Goal: Navigation & Orientation: Understand site structure

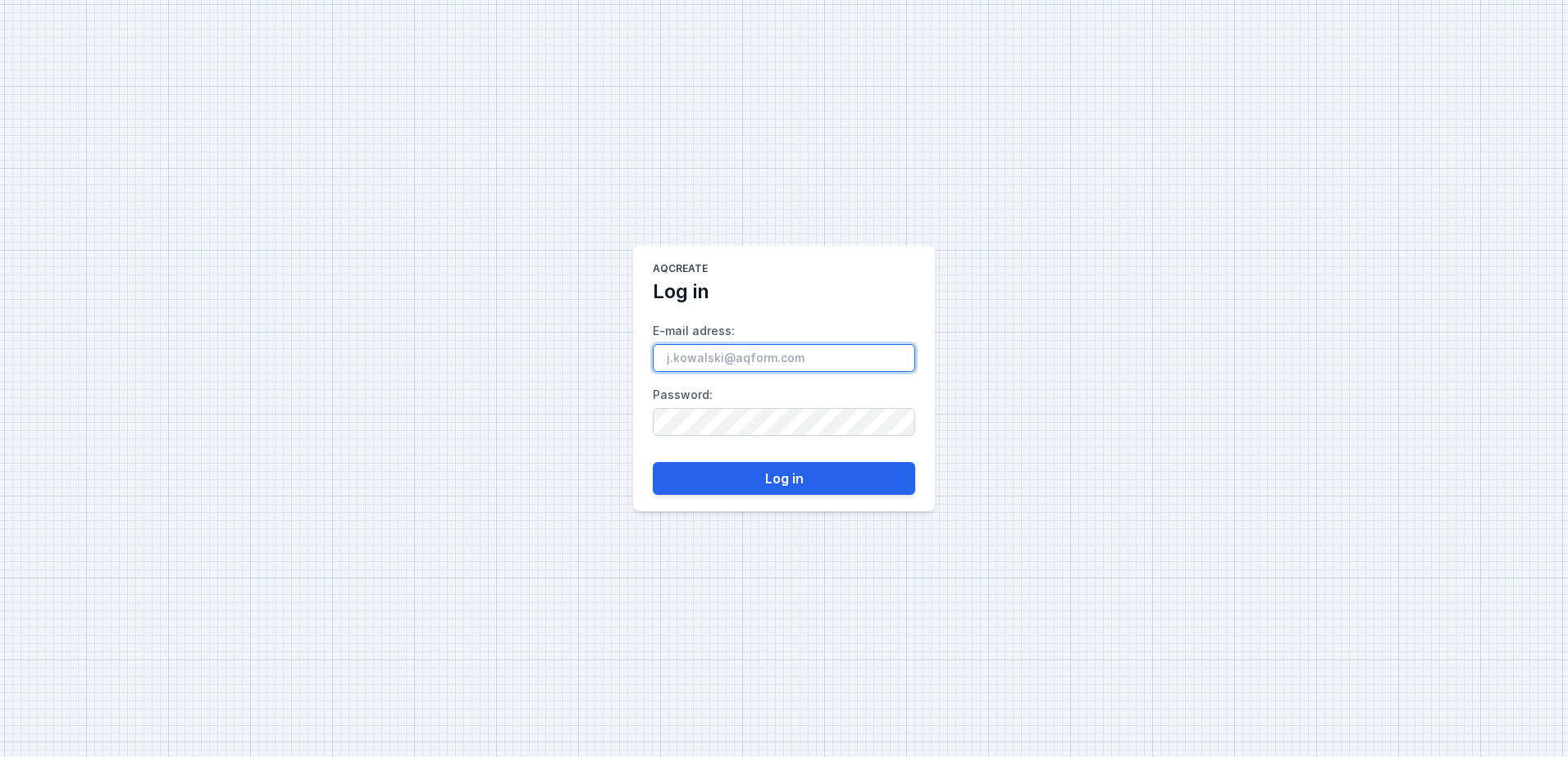
click at [801, 358] on input "E-mail adress :" at bounding box center [784, 358] width 262 height 28
paste input "[EMAIL_ADDRESS][DOMAIN_NAME]"
type input "[EMAIL_ADDRESS][DOMAIN_NAME]"
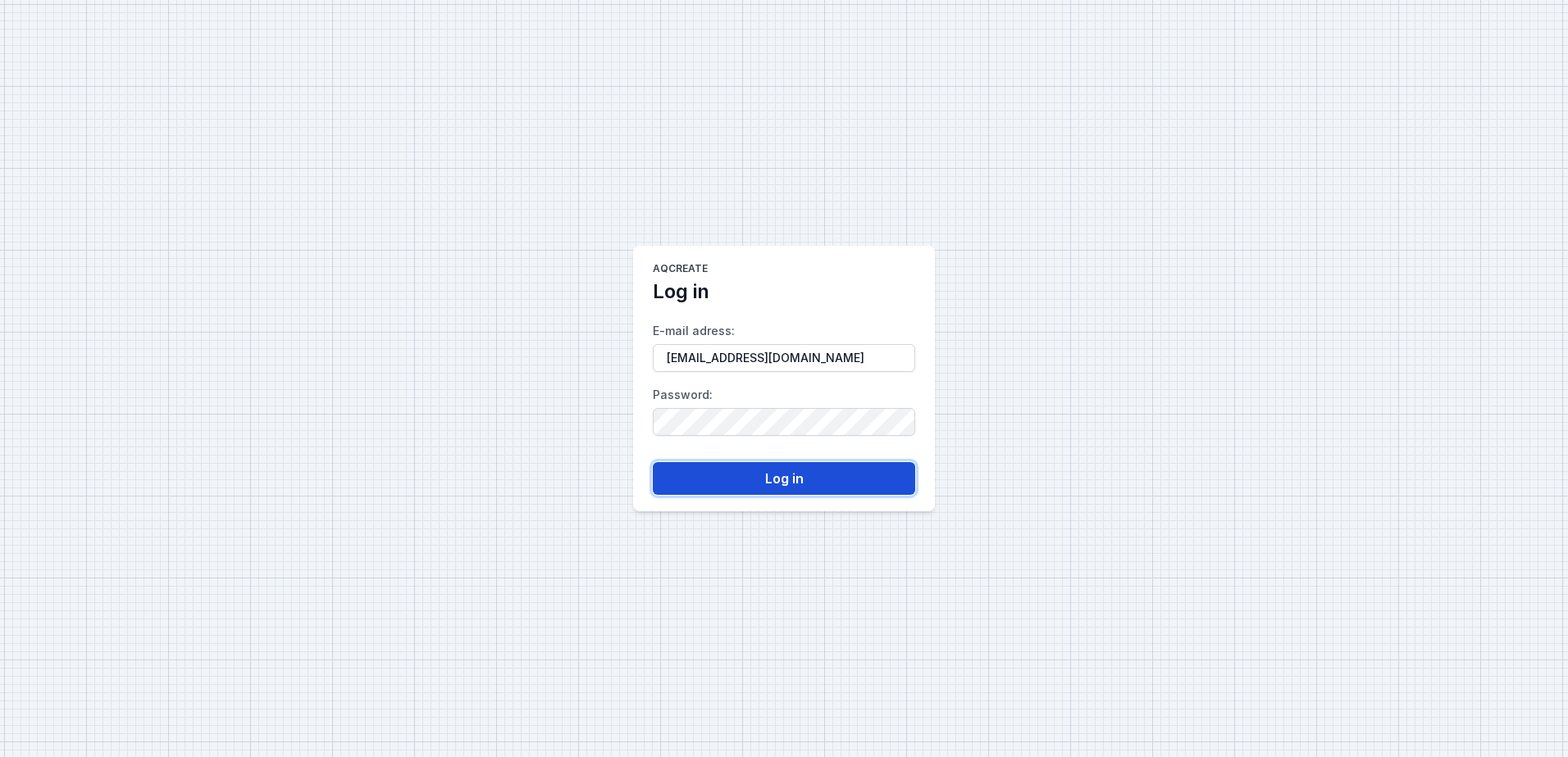
click at [799, 478] on button "Log in" at bounding box center [784, 479] width 262 height 33
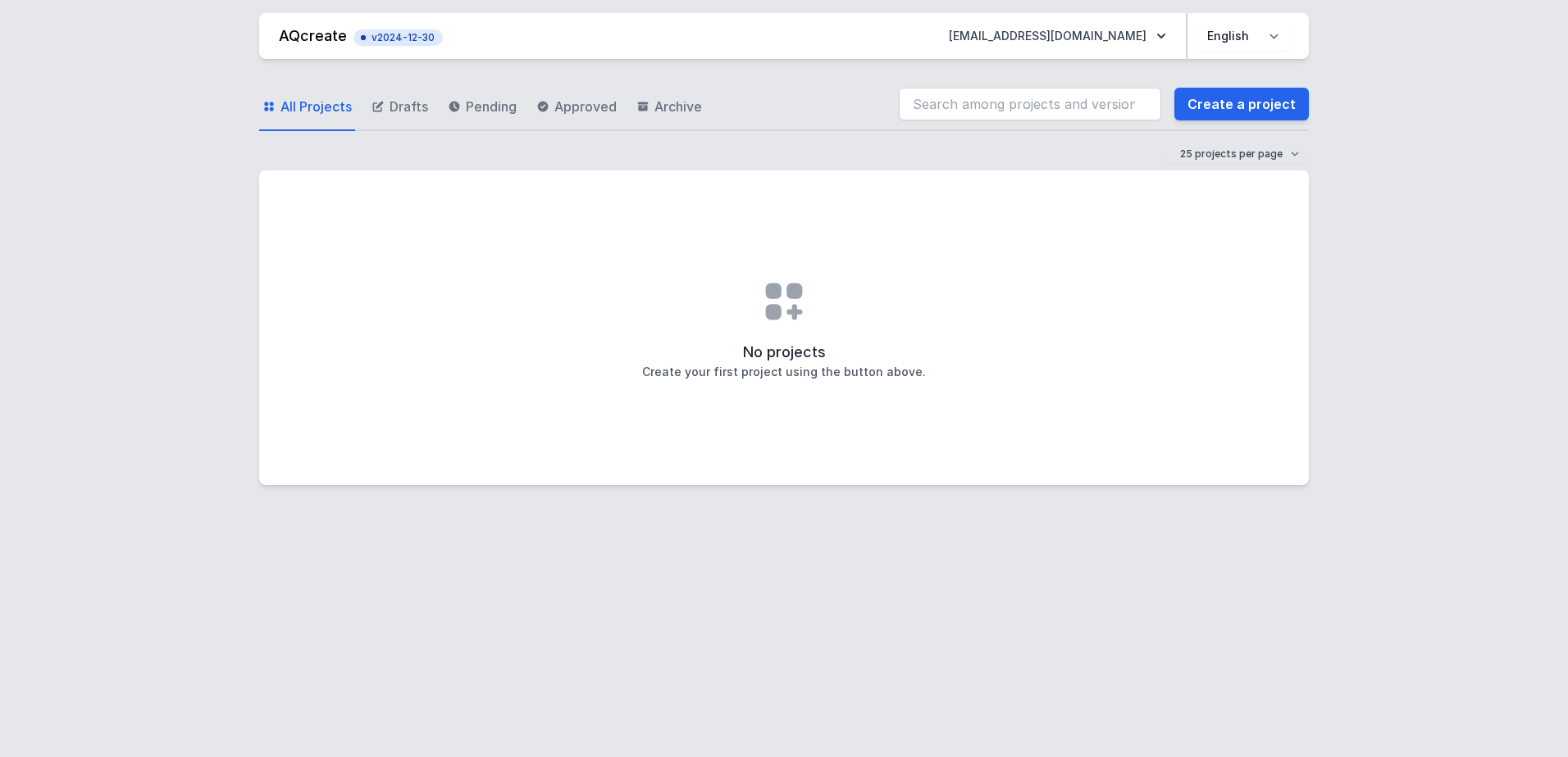
click at [309, 108] on span "All Projects" at bounding box center [315, 106] width 71 height 19
click at [404, 40] on span "v2024-12-30" at bounding box center [398, 38] width 73 height 13
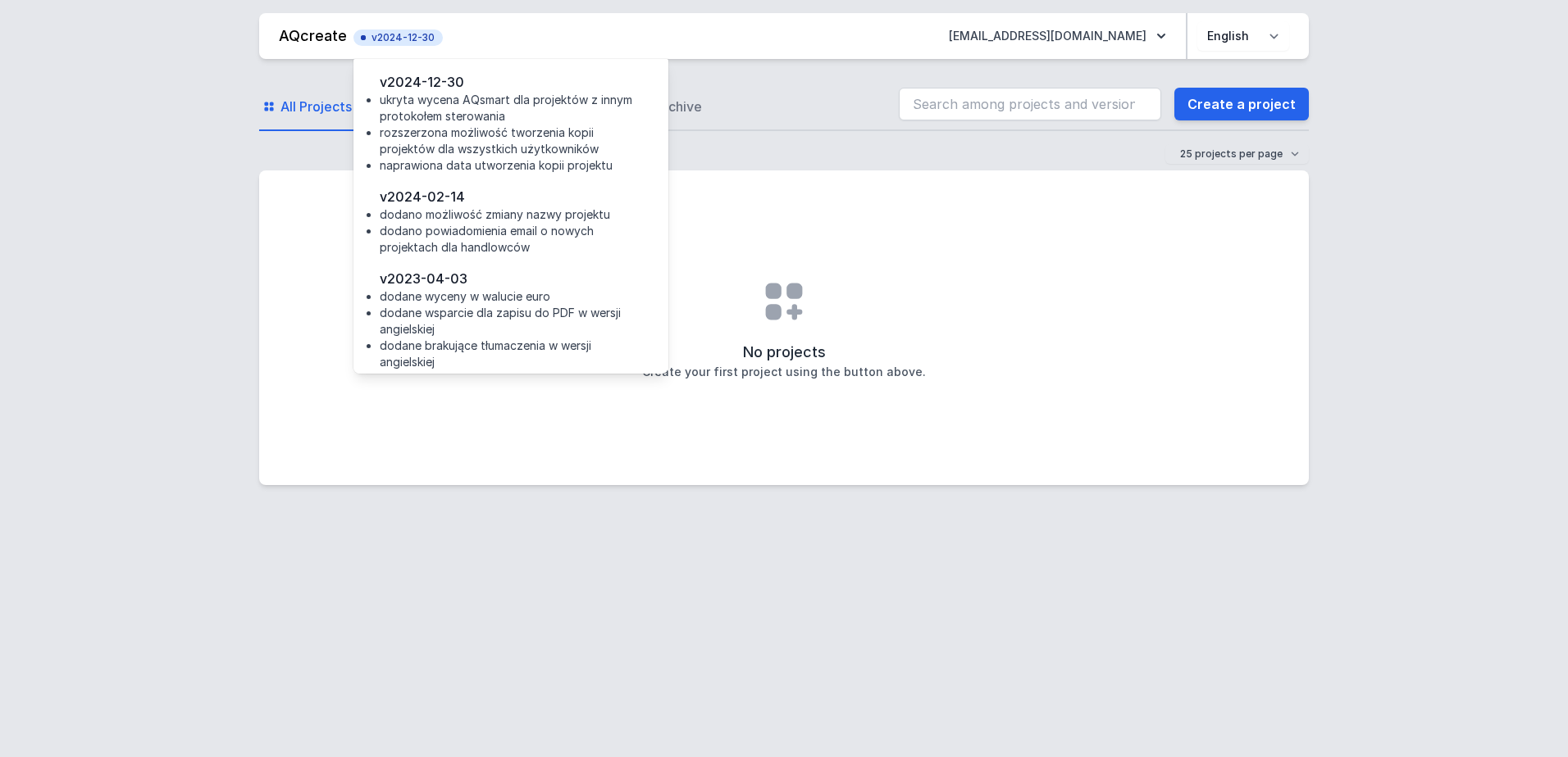
click at [323, 103] on span "All Projects" at bounding box center [315, 106] width 71 height 19
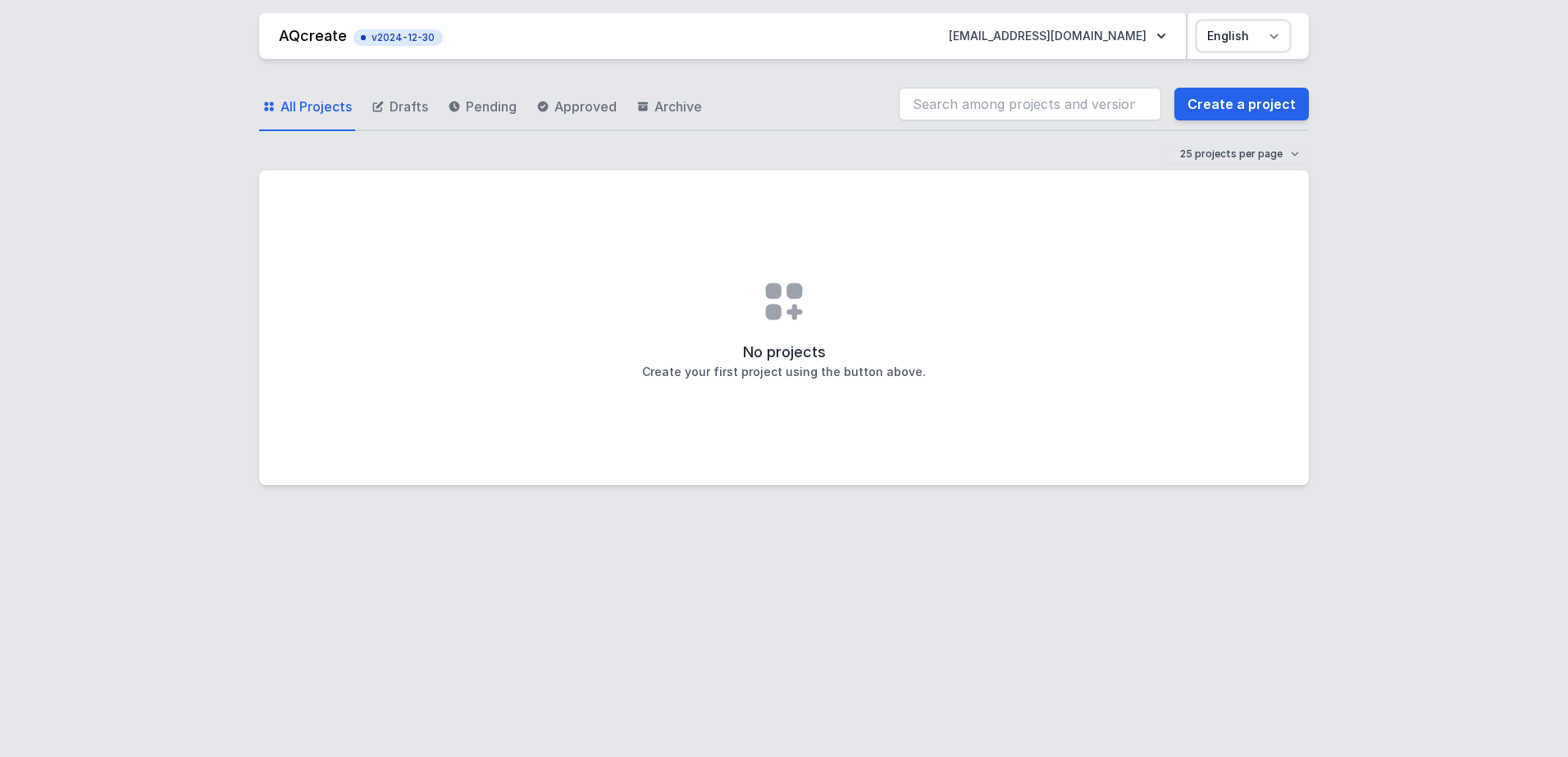
click at [1273, 34] on select "Polski English" at bounding box center [1243, 36] width 92 height 30
click at [398, 109] on span "Drafts" at bounding box center [409, 106] width 39 height 19
click at [493, 101] on span "Pending" at bounding box center [491, 106] width 51 height 19
click at [583, 101] on span "Approved" at bounding box center [586, 106] width 63 height 19
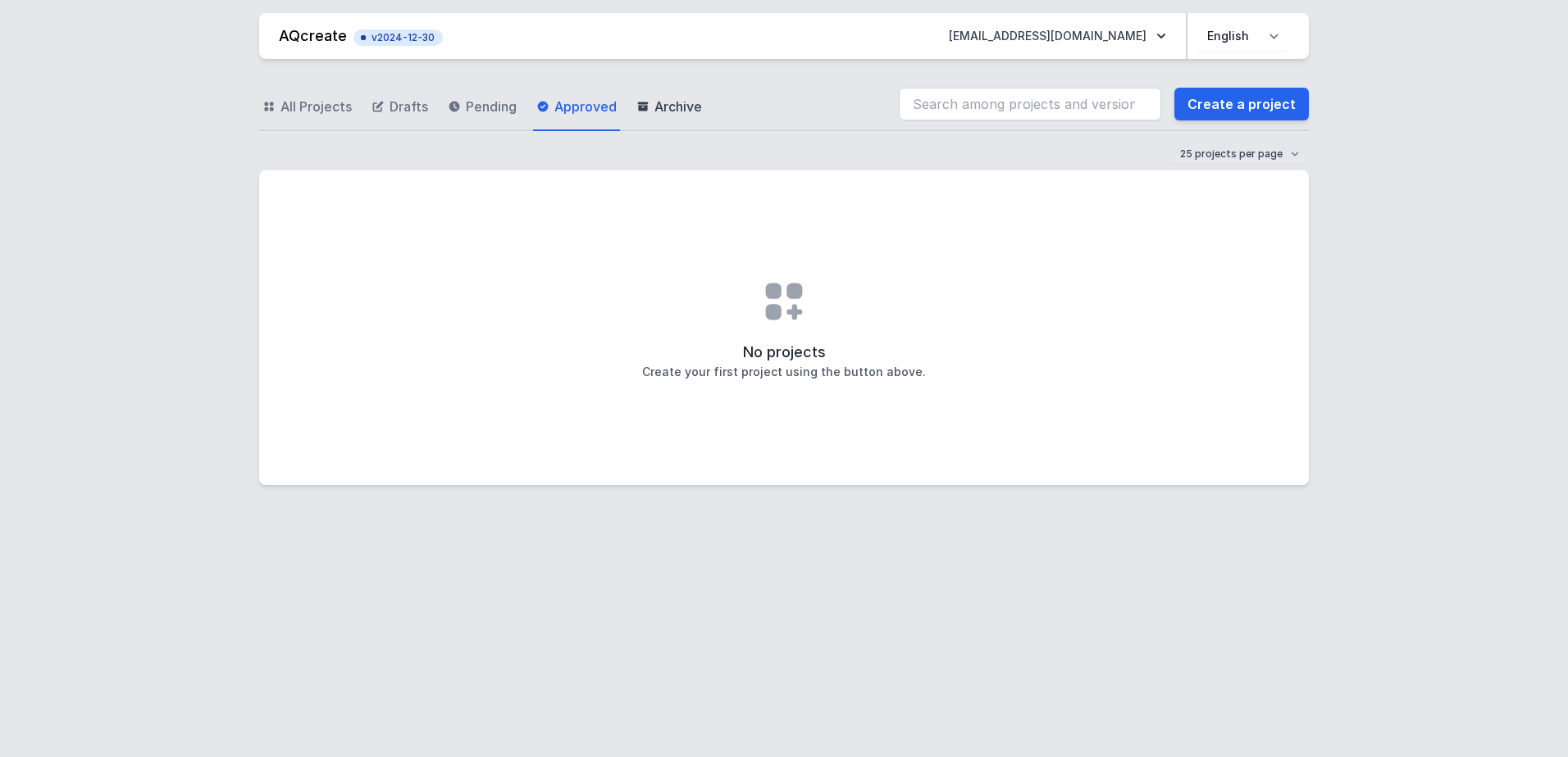
click at [683, 103] on span "Archive" at bounding box center [678, 106] width 48 height 19
click at [299, 31] on link "AQcreate" at bounding box center [313, 35] width 68 height 18
click at [211, 192] on div "AQcreate v2024-12-30 thijsa@aleco.be Polski English All Projects Drafts Pending…" at bounding box center [784, 378] width 1568 height 757
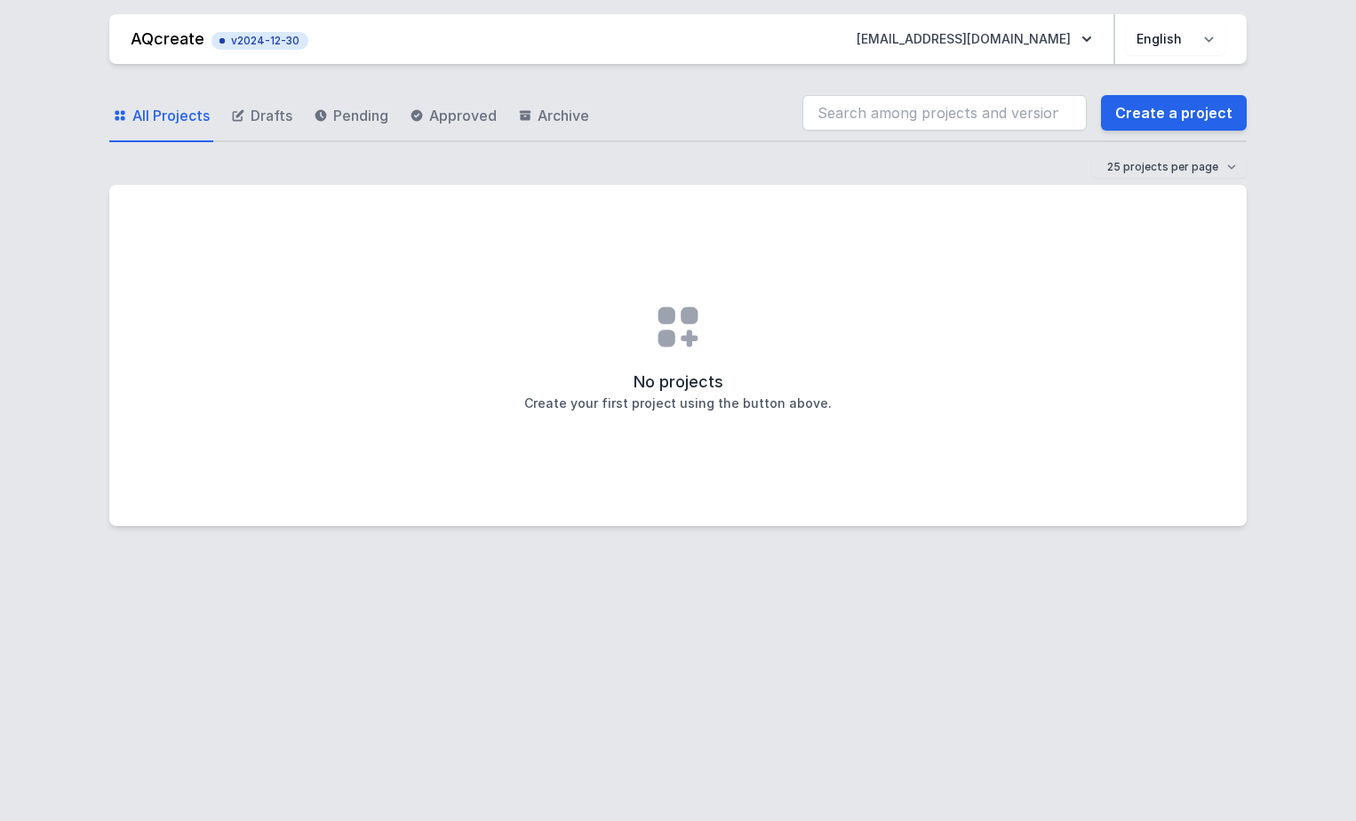
drag, startPoint x: 201, startPoint y: 1, endPoint x: 696, endPoint y: 108, distance: 506.7
click at [696, 108] on div "All Projects Drafts Pending Approved Archive Create a project" at bounding box center [678, 113] width 1138 height 57
click at [1260, 735] on div "AQcreate v2024-12-30 thijsa@aleco.be Polski English All Projects Drafts Pending…" at bounding box center [678, 410] width 1356 height 821
click at [1310, 237] on div "AQcreate v2024-12-30 thijsa@aleco.be Polski English All Projects Drafts Pending…" at bounding box center [678, 410] width 1356 height 821
